Goal: Transaction & Acquisition: Subscribe to service/newsletter

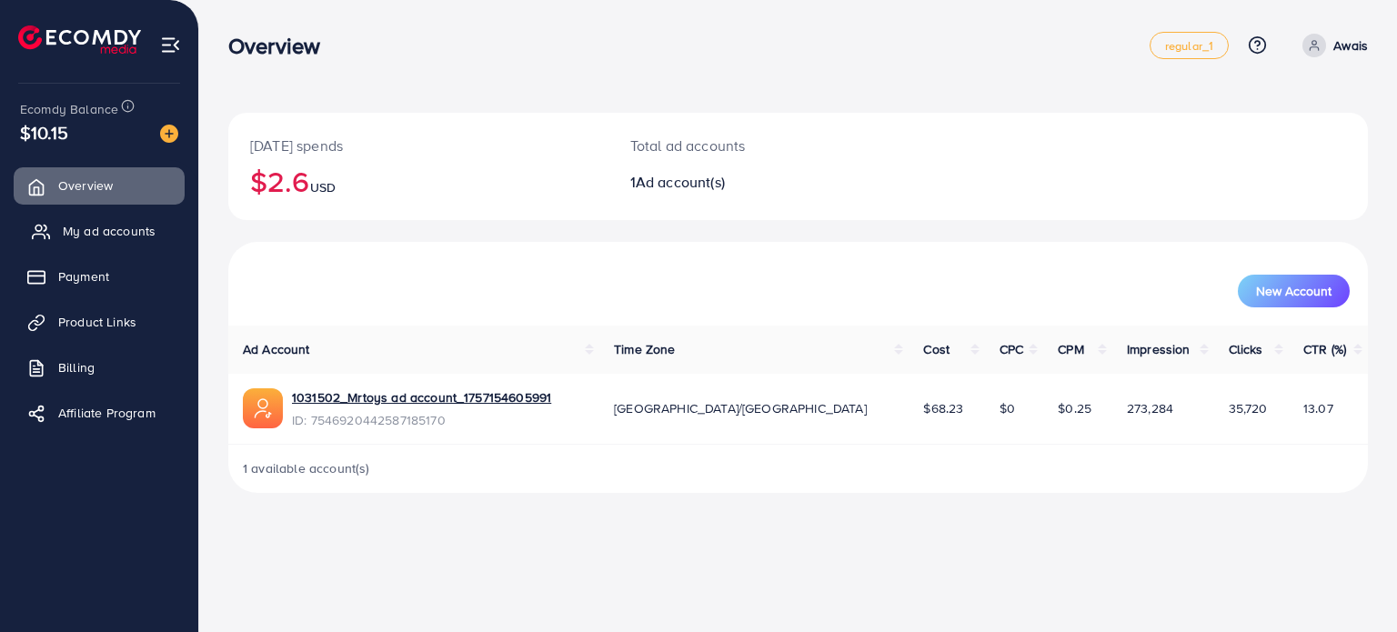
click at [112, 234] on span "My ad accounts" at bounding box center [109, 231] width 93 height 18
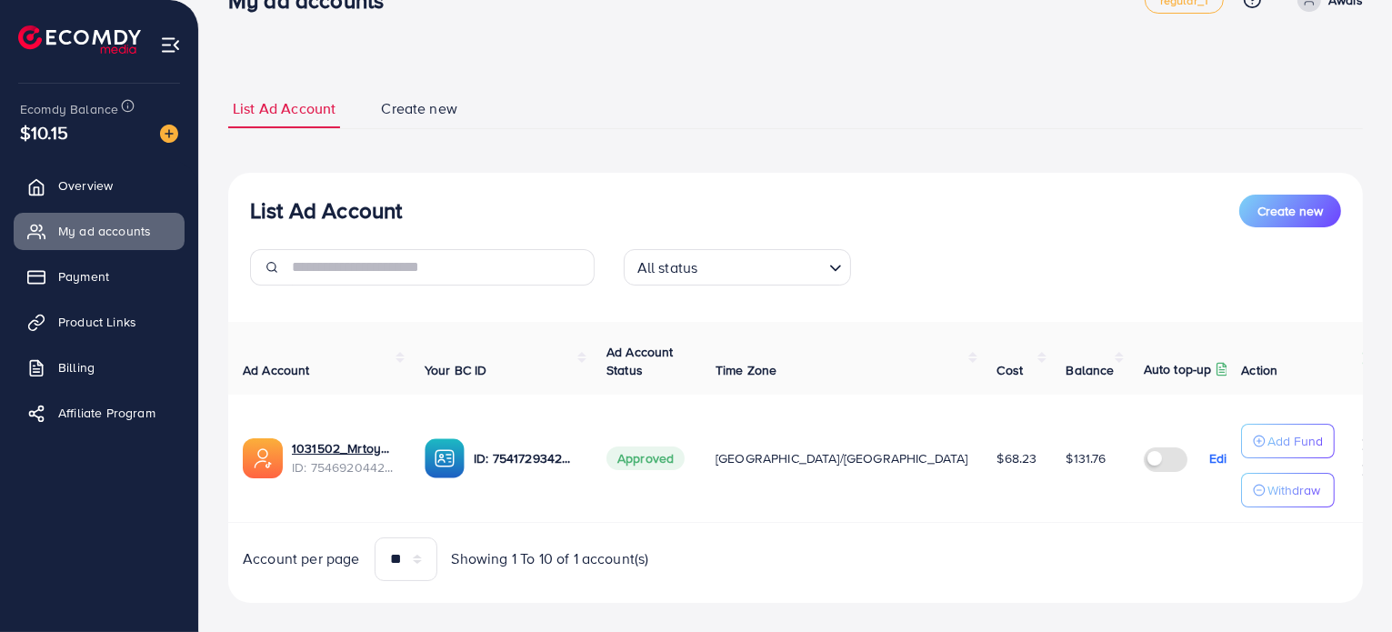
scroll to position [65, 0]
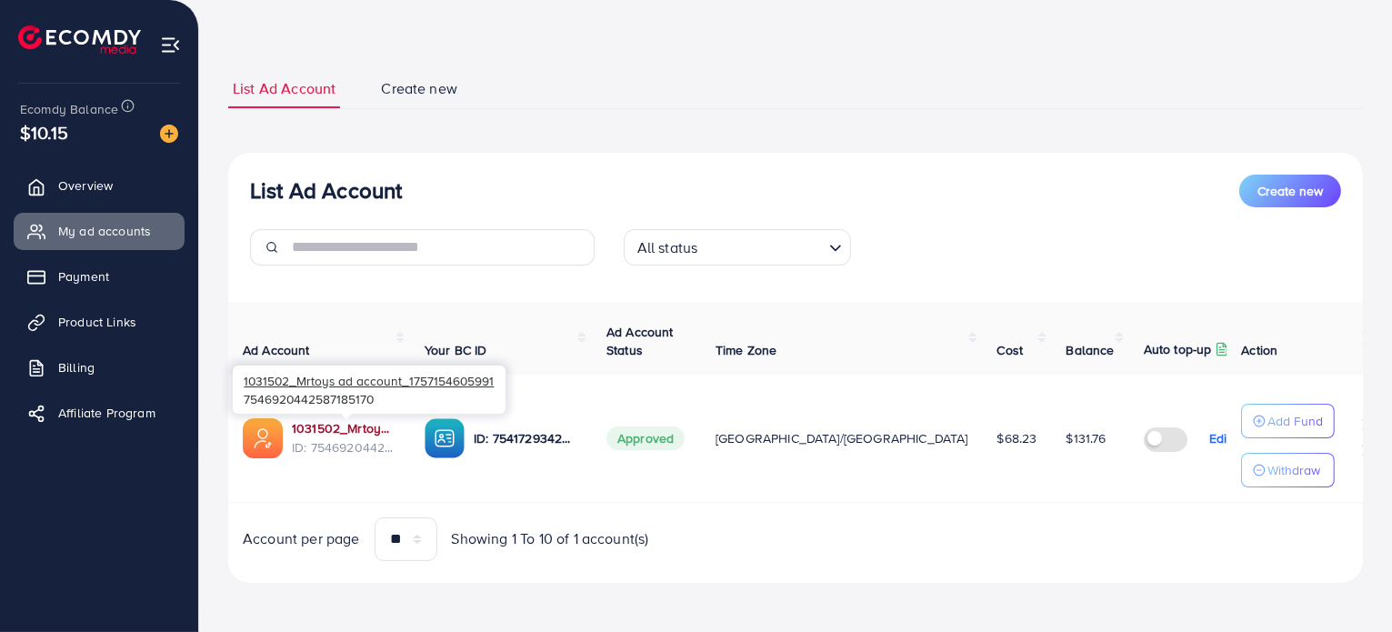
click at [358, 434] on link "1031502_Mrtoys ad account_1757154605991" at bounding box center [344, 428] width 104 height 18
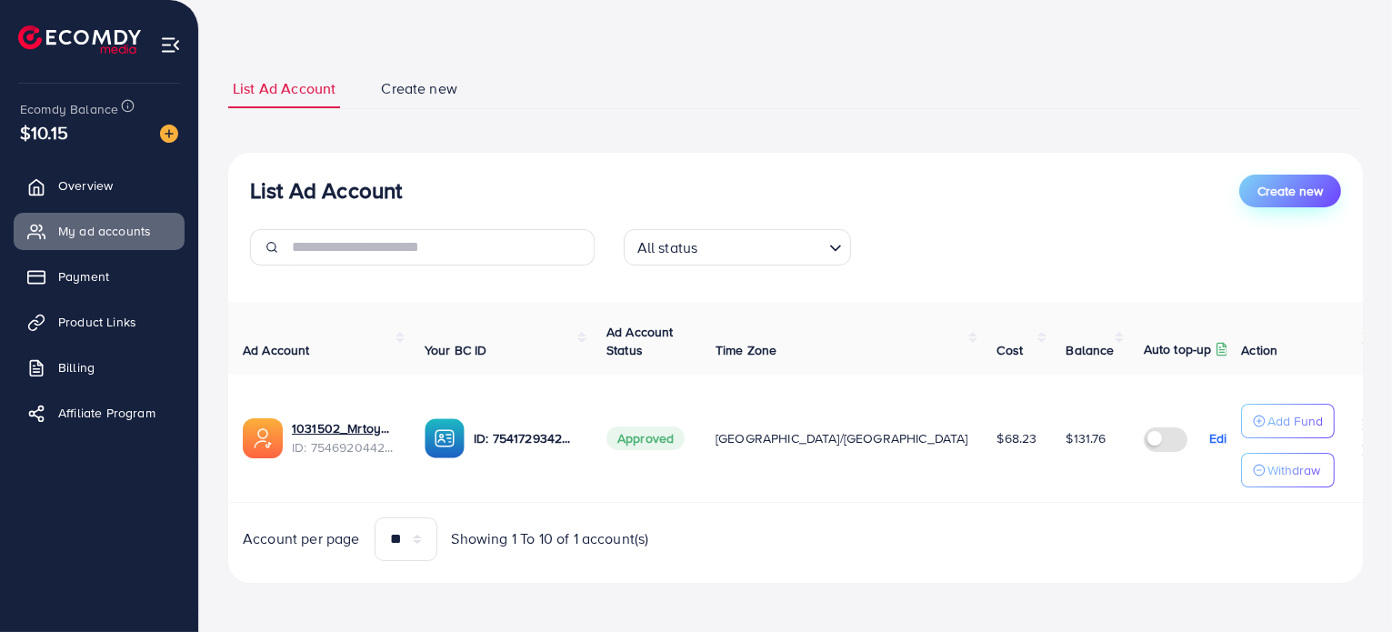
click at [1274, 185] on span "Create new" at bounding box center [1290, 191] width 65 height 18
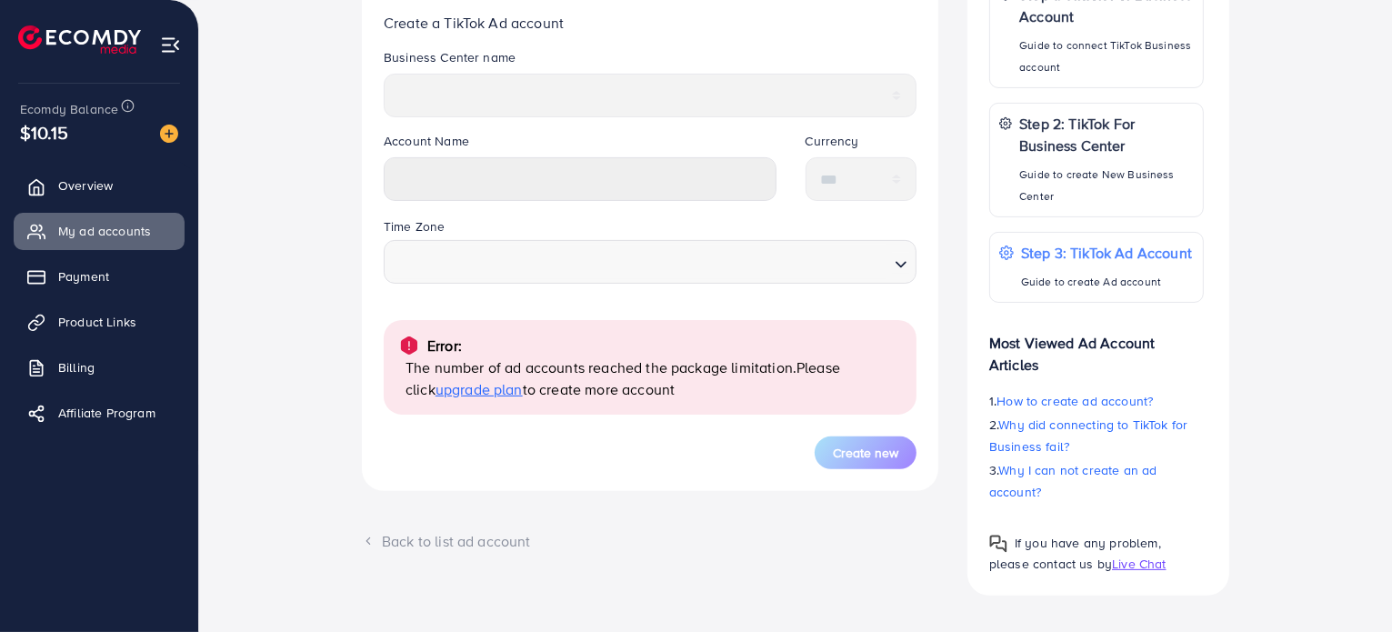
scroll to position [455, 0]
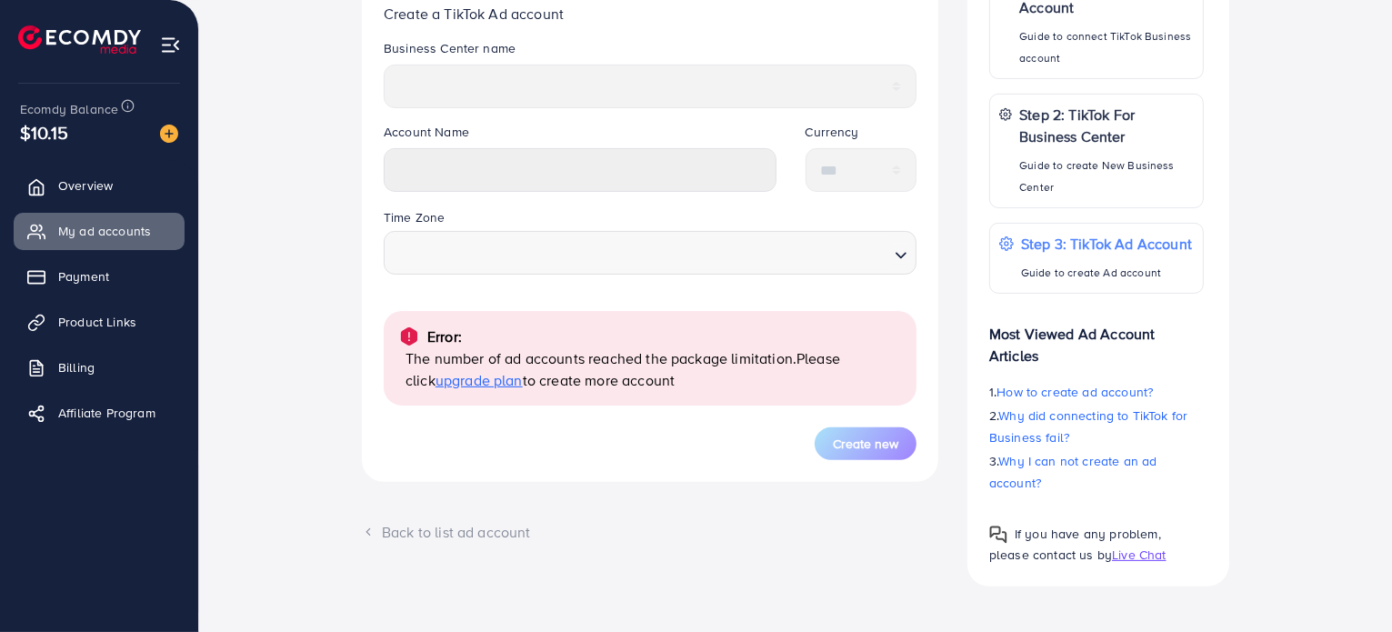
click at [478, 376] on span "upgrade plan" at bounding box center [479, 380] width 87 height 20
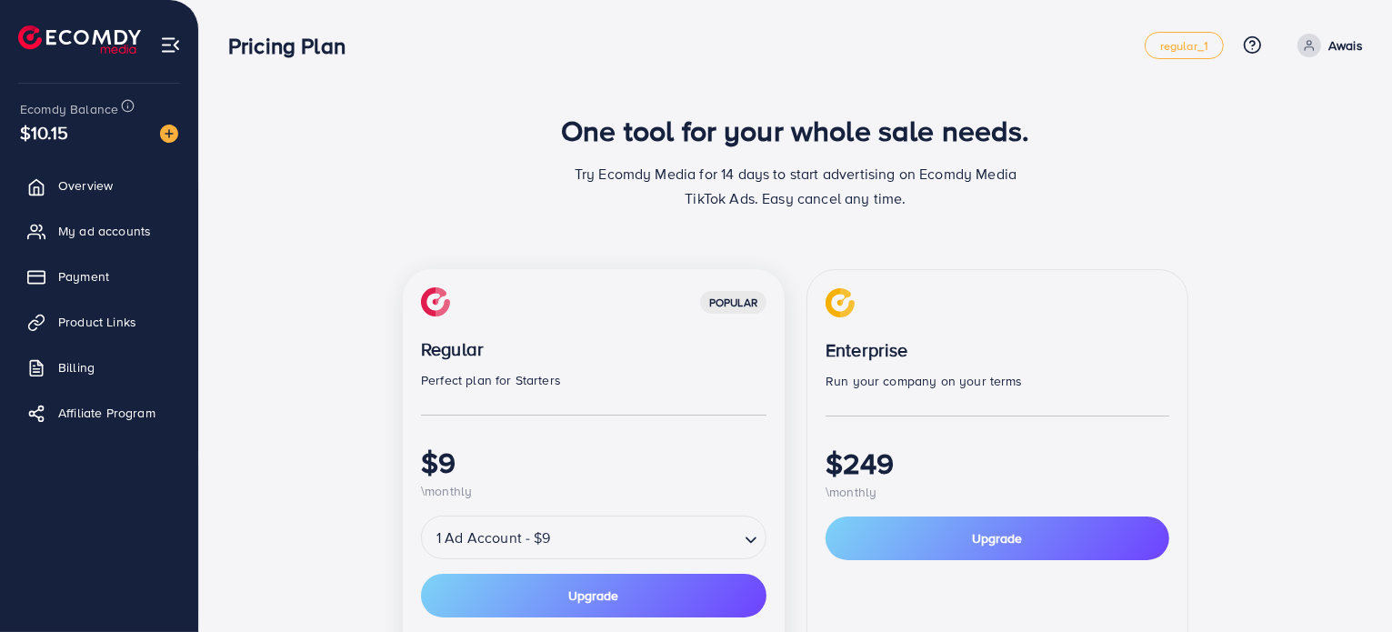
scroll to position [182, 0]
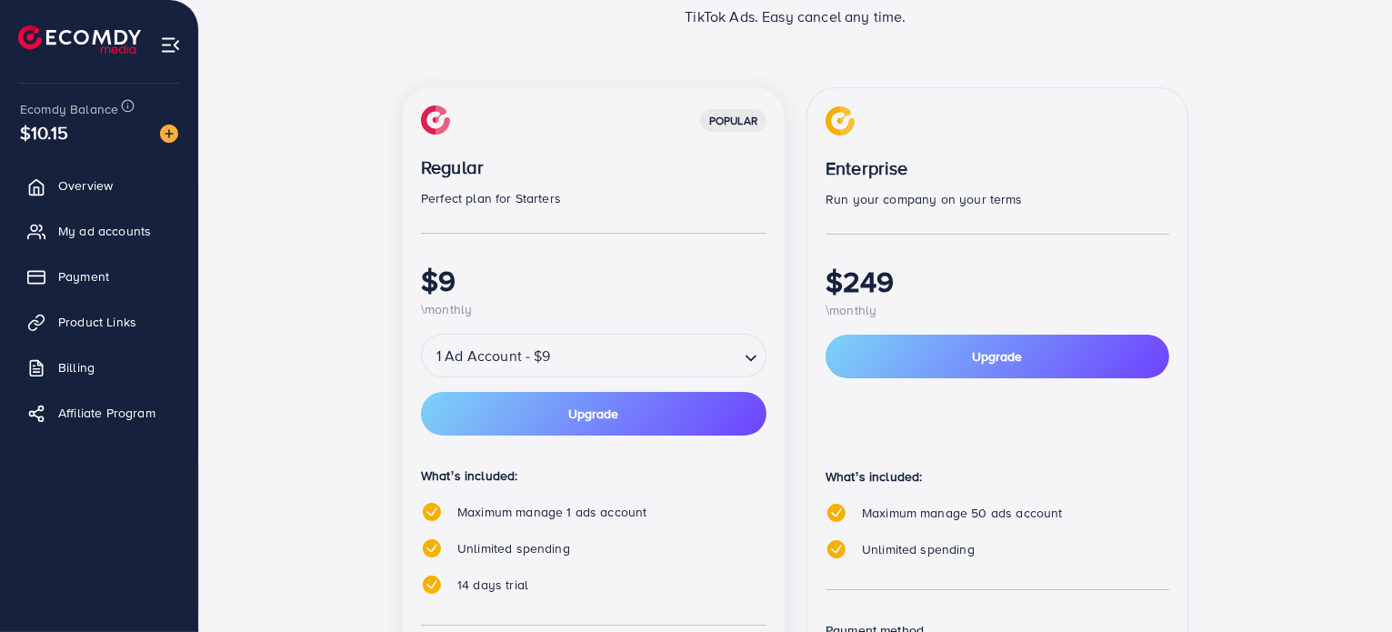
click at [1169, 140] on div "Enterprise Run your company on your terms $249 \monthly" at bounding box center [998, 213] width 344 height 214
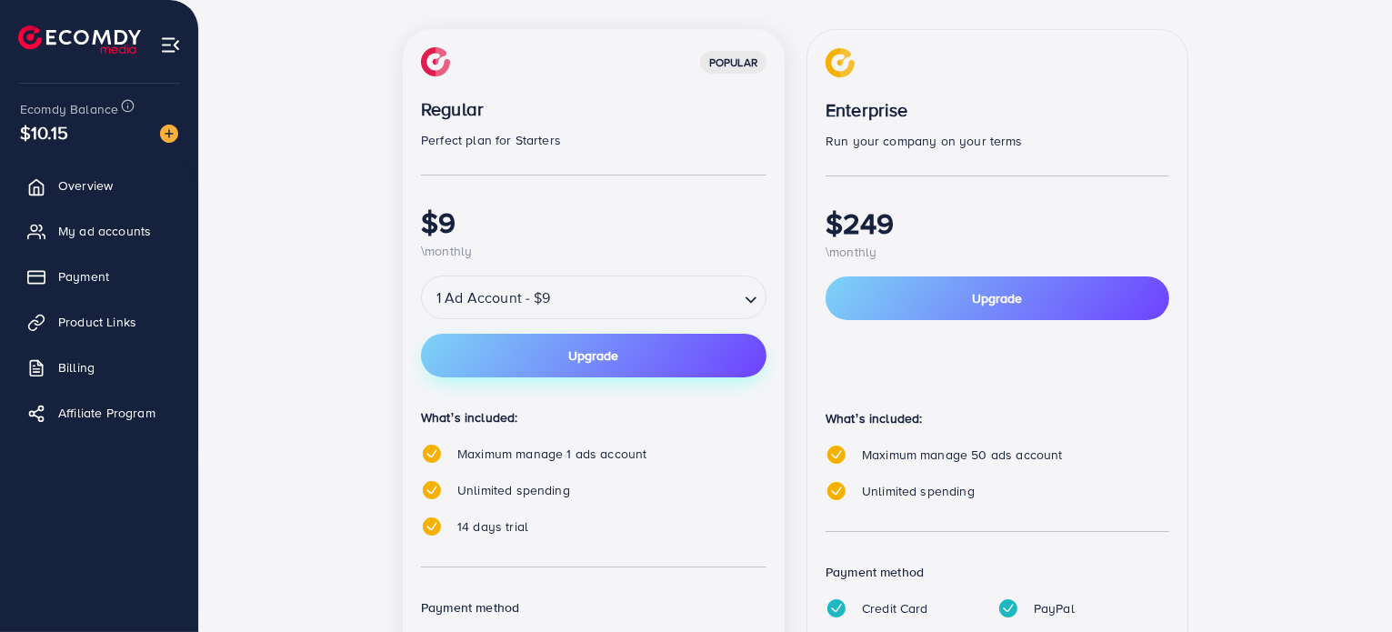
scroll to position [273, 0]
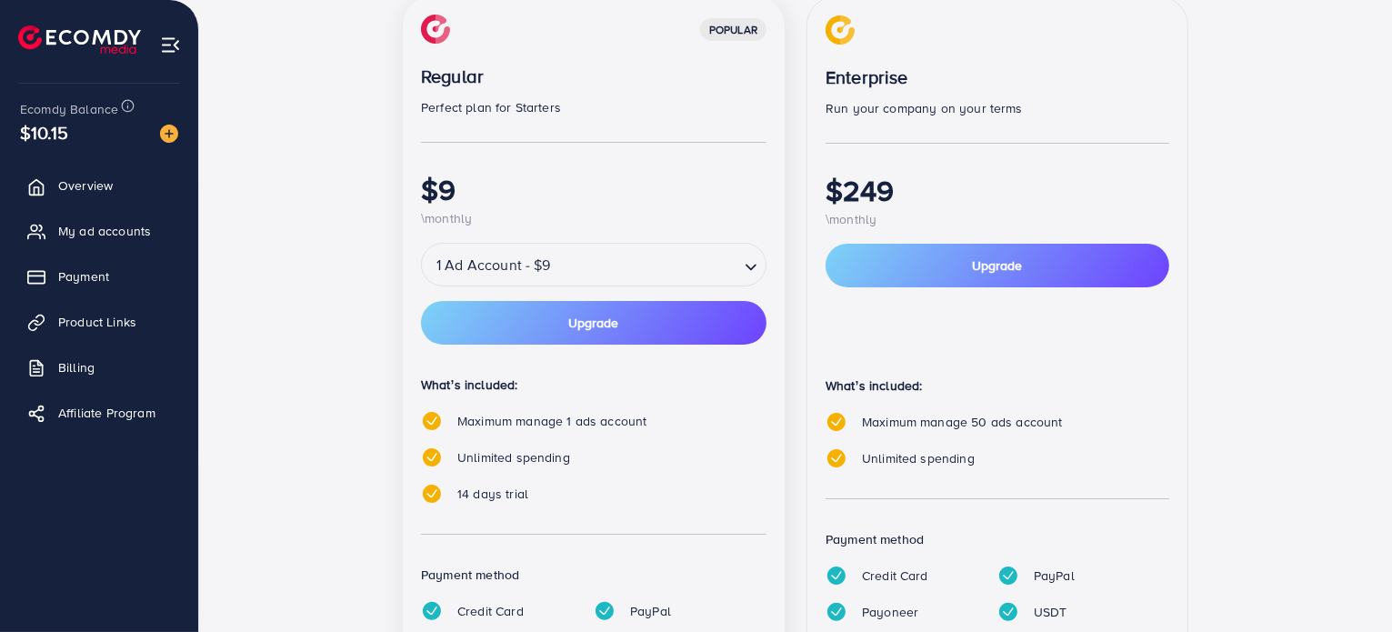
drag, startPoint x: 453, startPoint y: 491, endPoint x: 579, endPoint y: 487, distance: 126.5
click at [570, 490] on div "14 days trial" at bounding box center [594, 494] width 346 height 22
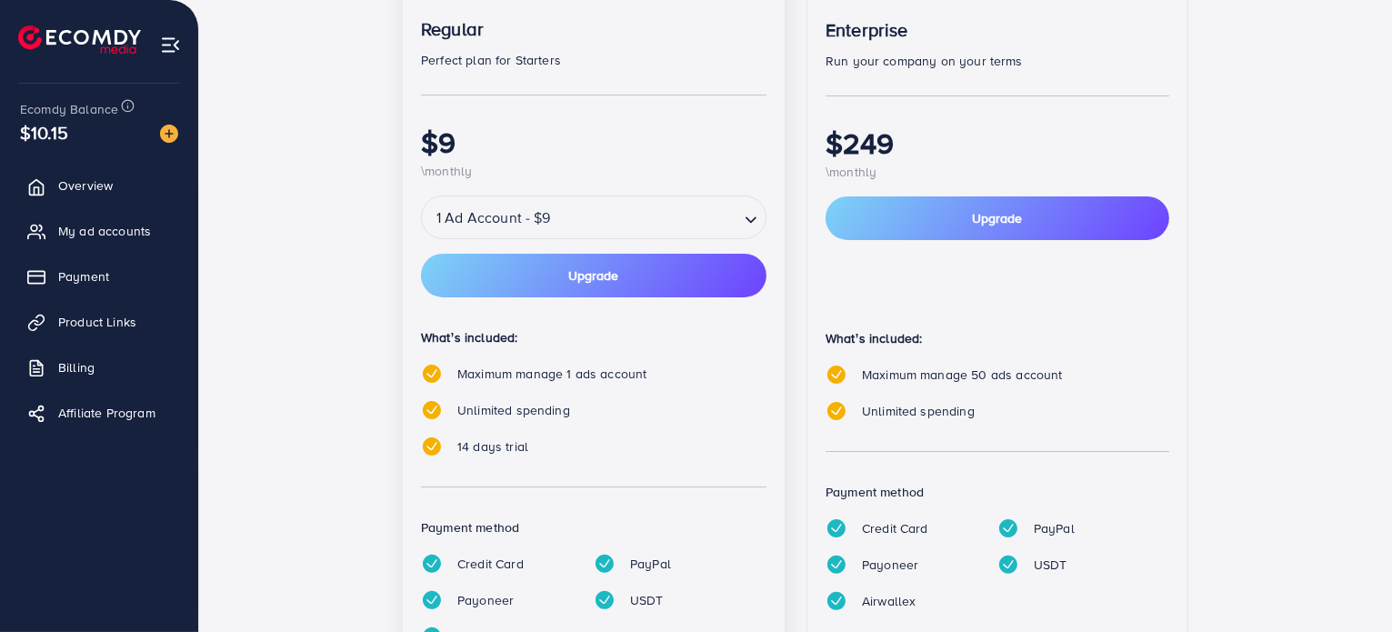
scroll to position [327, 0]
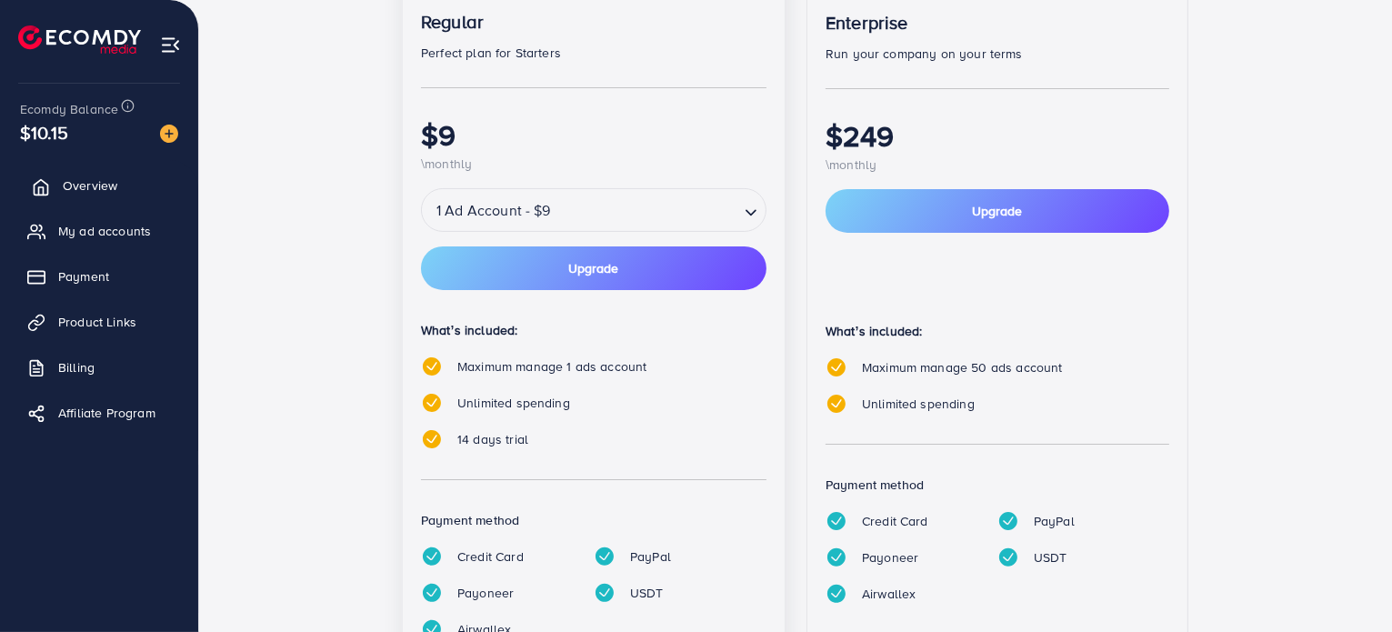
click at [119, 192] on link "Overview" at bounding box center [99, 185] width 171 height 36
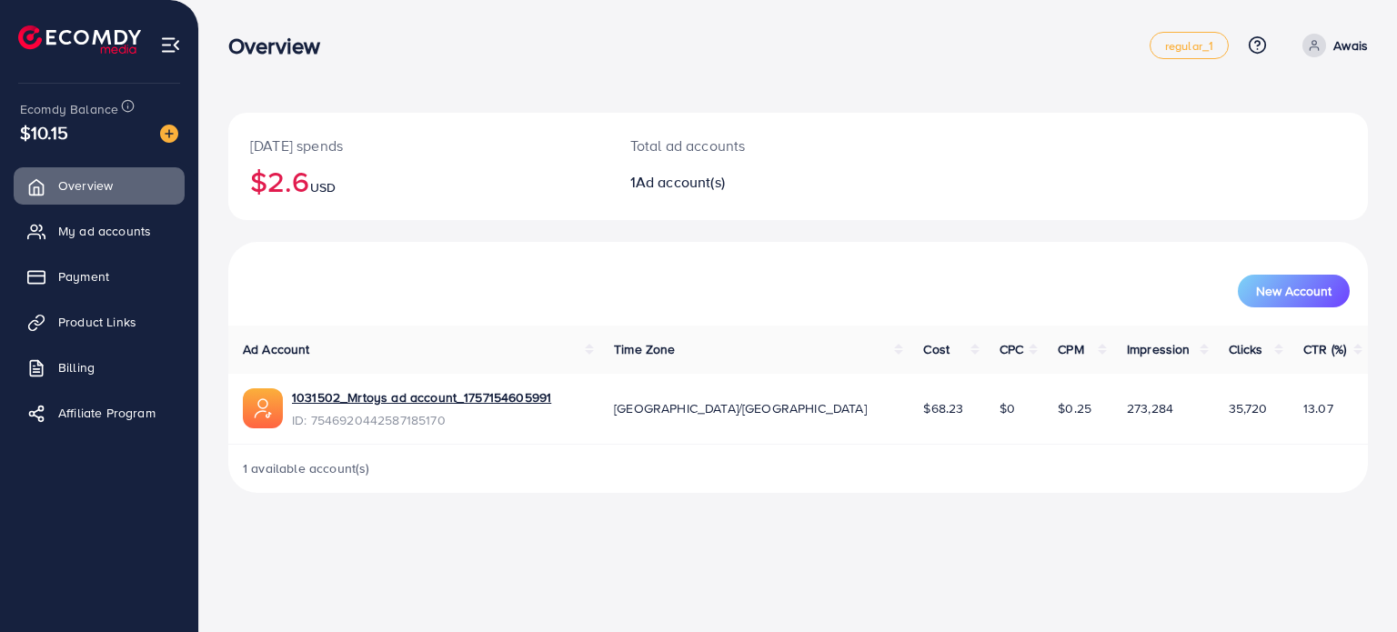
click at [160, 228] on link "My ad accounts" at bounding box center [99, 231] width 171 height 36
